Goal: Information Seeking & Learning: Learn about a topic

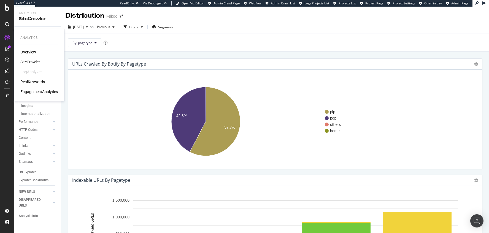
click at [37, 81] on div "RealKeywords" at bounding box center [32, 82] width 25 height 6
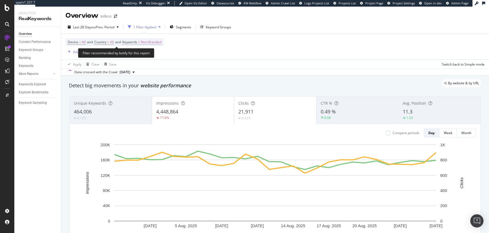
click at [144, 42] on span "Keywords = Non-Branded" at bounding box center [141, 42] width 39 height 5
click at [140, 54] on span "Non-Branded" at bounding box center [141, 55] width 23 height 5
click at [149, 95] on div "Unique Keywords 464,006 4.12% Impressions 4,448,864 17.6% Clicks 21,911 0.42% C…" at bounding box center [275, 174] width 418 height 165
click at [141, 42] on span "Keywords = Non-Branded" at bounding box center [141, 42] width 39 height 5
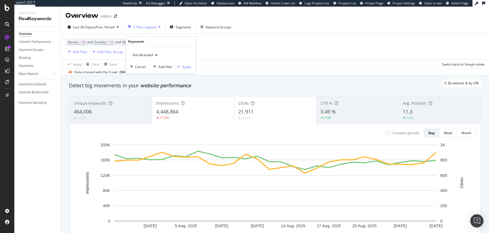
click at [136, 54] on span "Non-Branded" at bounding box center [141, 55] width 23 height 5
click at [137, 96] on span "All" at bounding box center [163, 97] width 56 height 5
click at [188, 68] on div "Apply" at bounding box center [186, 66] width 9 height 5
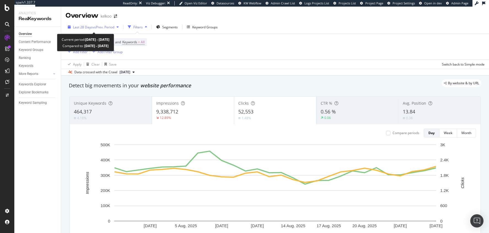
click at [114, 25] on span "vs Prev. Period" at bounding box center [104, 27] width 22 height 5
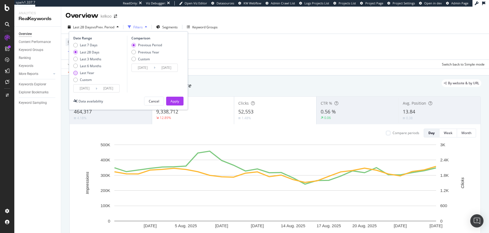
click at [89, 73] on div "Last Year" at bounding box center [87, 73] width 14 height 5
type input "[DATE]"
click at [182, 102] on button "Apply" at bounding box center [174, 101] width 17 height 9
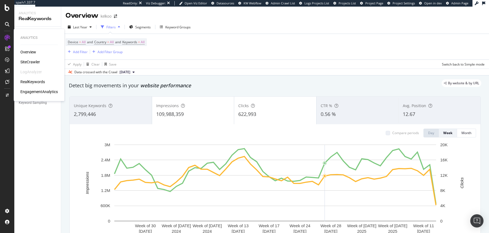
click at [26, 63] on div "SiteCrawler" at bounding box center [30, 62] width 20 height 6
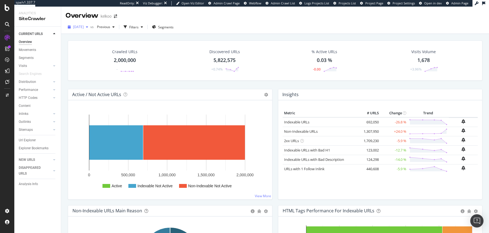
click at [84, 26] on span "[DATE]" at bounding box center [78, 27] width 11 height 5
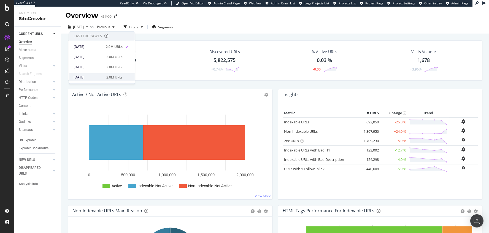
click at [89, 75] on div "[DATE]" at bounding box center [88, 77] width 29 height 5
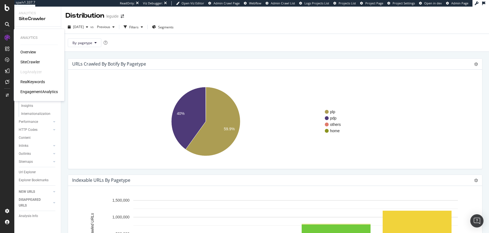
click at [32, 82] on div "RealKeywords" at bounding box center [32, 82] width 25 height 6
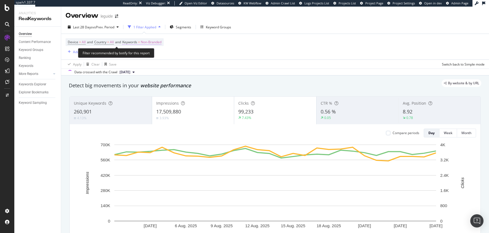
click at [149, 42] on span "Non-Branded" at bounding box center [151, 42] width 21 height 8
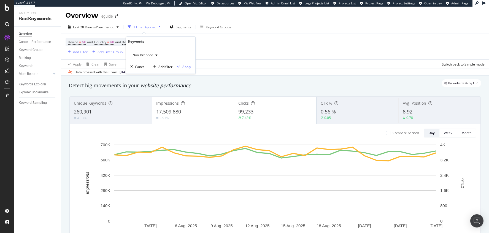
click at [144, 54] on span "Non-Branded" at bounding box center [141, 55] width 23 height 5
click at [142, 56] on span "Non-Branded" at bounding box center [141, 55] width 23 height 5
click at [145, 98] on span "All" at bounding box center [163, 97] width 56 height 5
click at [187, 66] on div "Apply" at bounding box center [186, 66] width 9 height 5
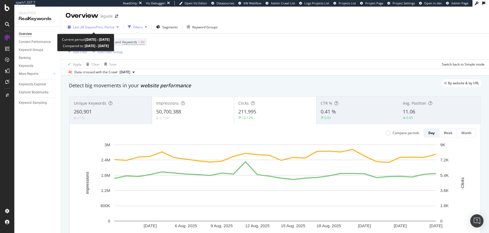
click at [85, 25] on span "Last 28 Days" at bounding box center [83, 27] width 20 height 5
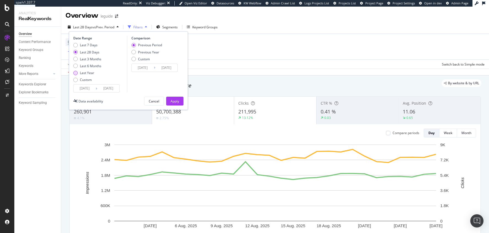
click at [93, 72] on div "Last Year" at bounding box center [87, 73] width 14 height 5
type input "2024/08/28"
click at [177, 100] on div "Apply" at bounding box center [175, 101] width 9 height 5
